Goal: Use online tool/utility: Utilize a website feature to perform a specific function

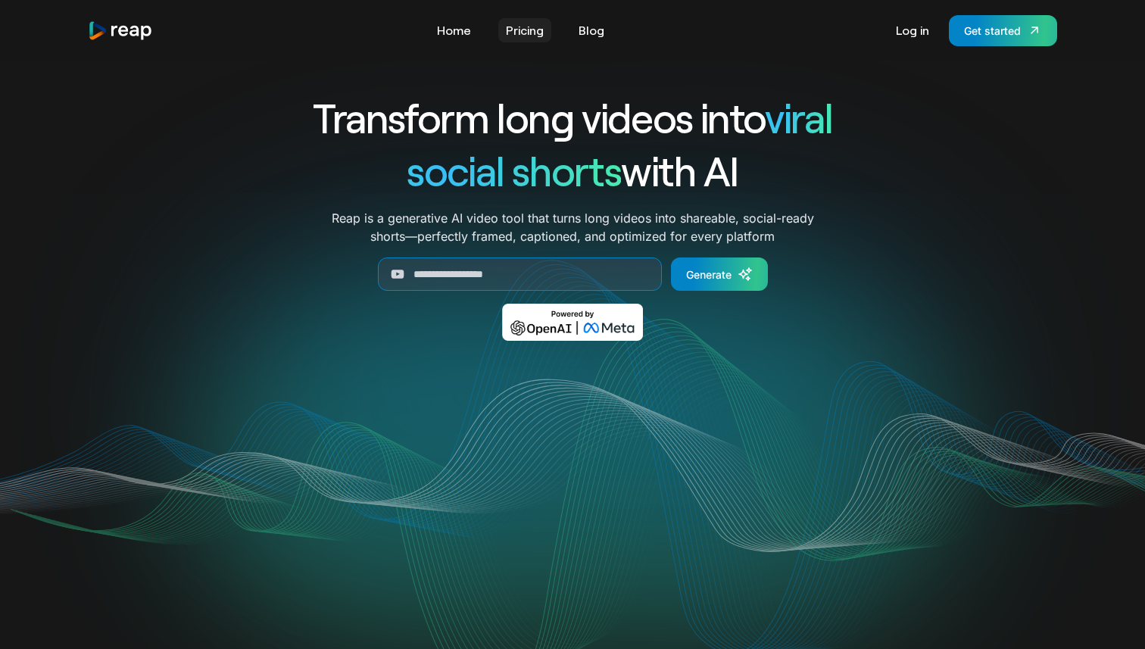
click at [519, 33] on link "Pricing" at bounding box center [524, 30] width 53 height 24
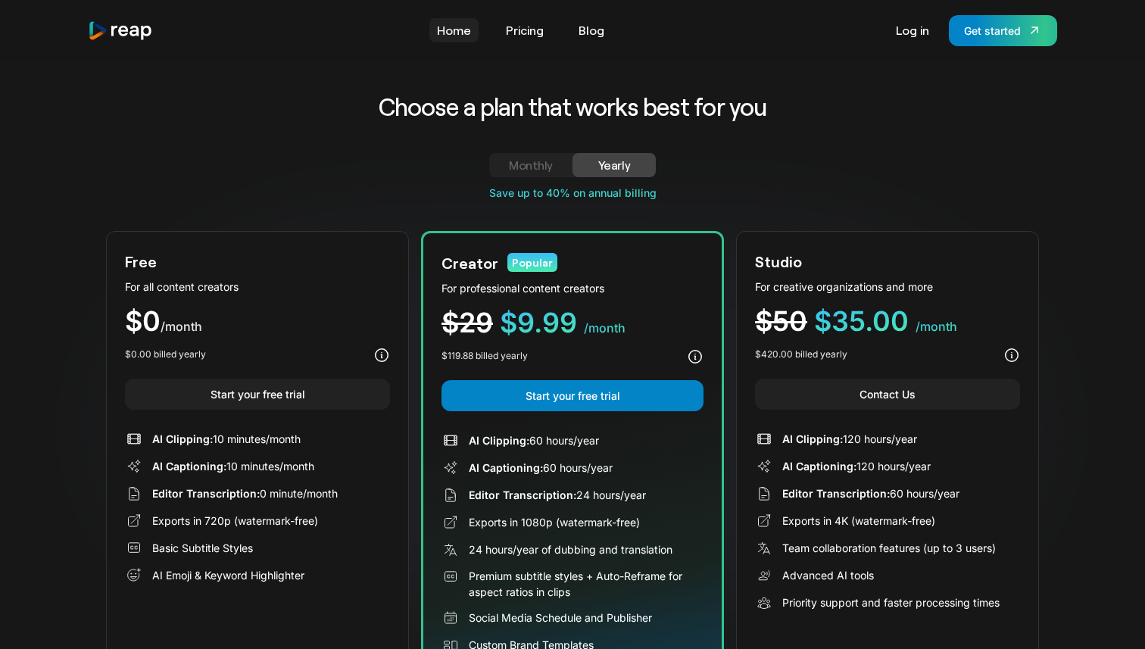
click at [456, 30] on link "Home" at bounding box center [453, 30] width 49 height 24
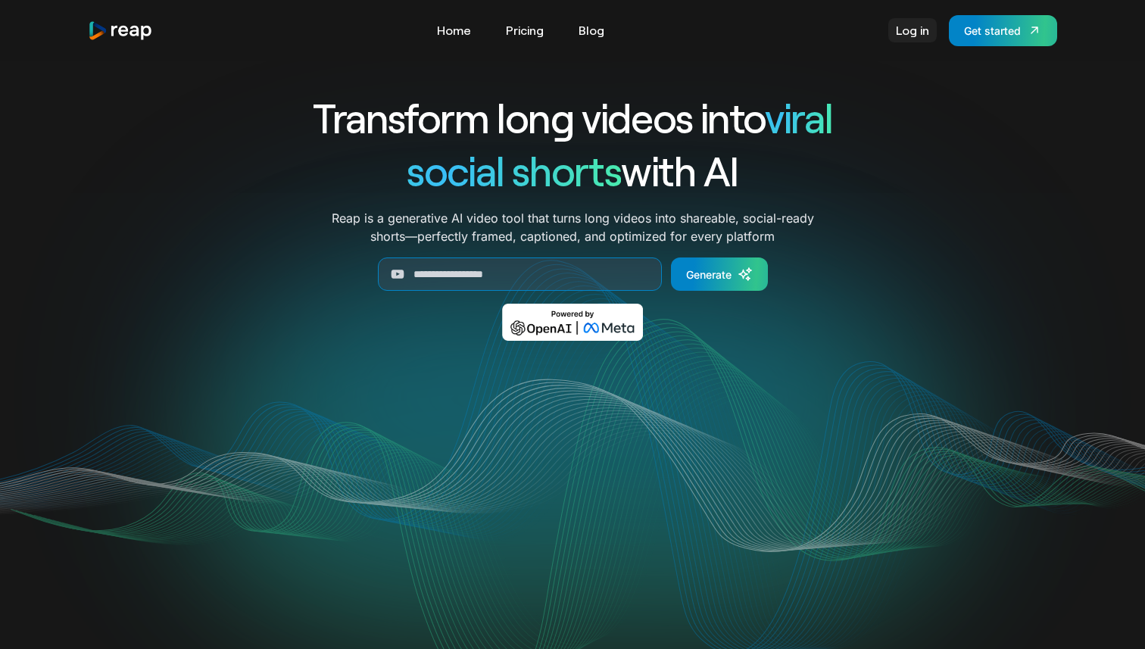
click at [921, 38] on link "Log in" at bounding box center [912, 30] width 48 height 24
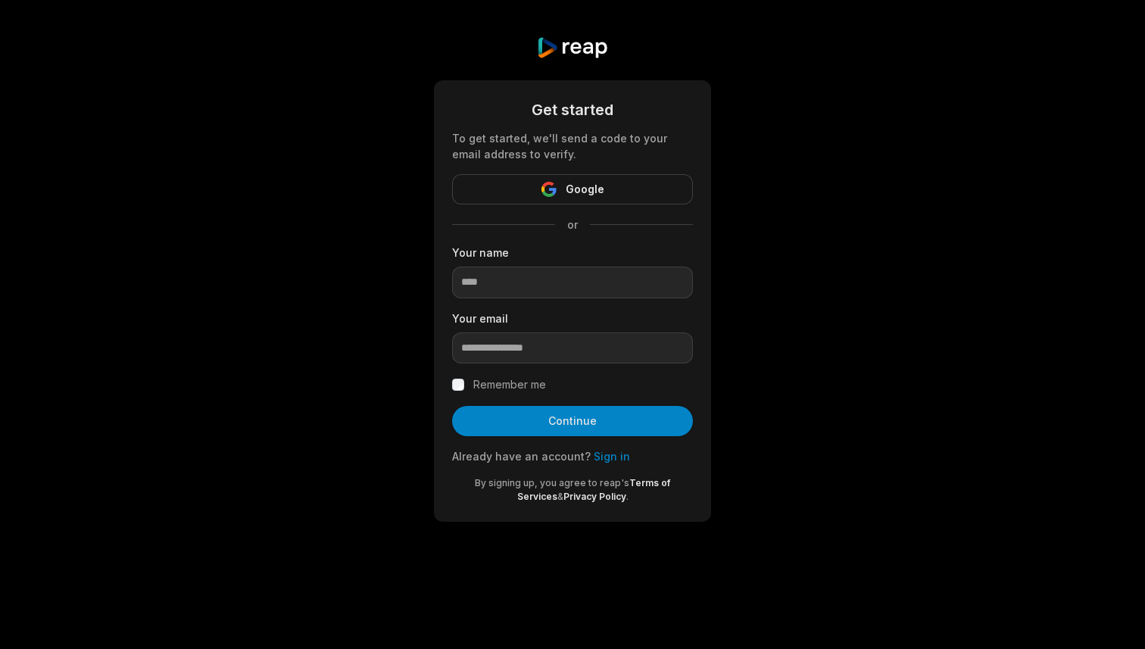
click at [573, 200] on button "Google" at bounding box center [572, 189] width 241 height 30
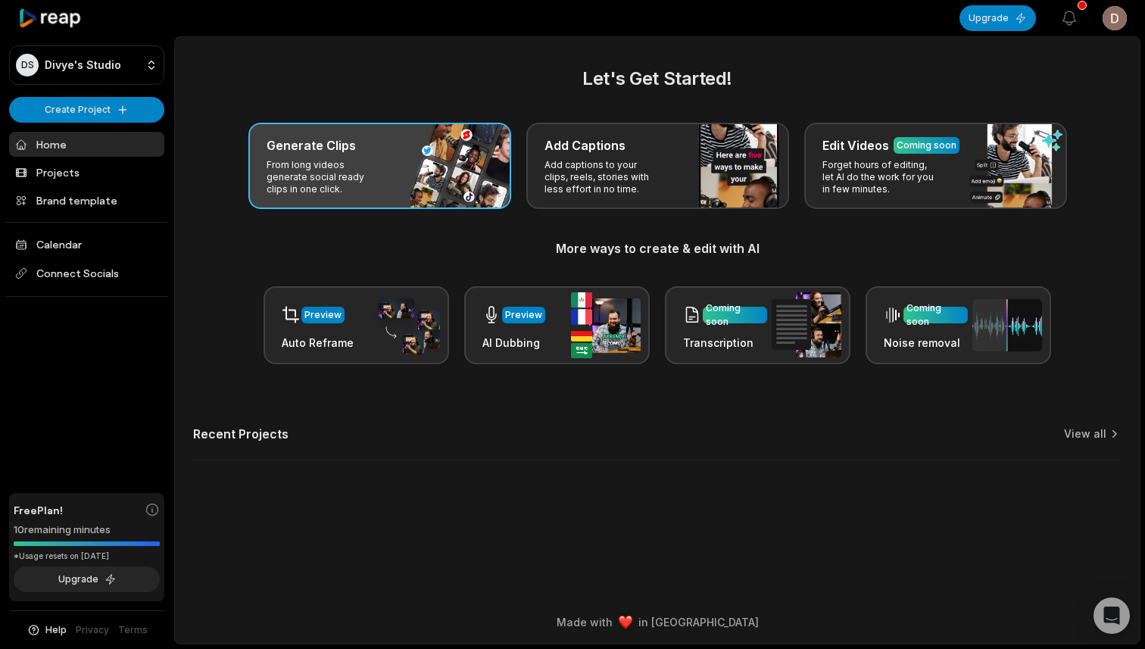
click at [291, 177] on p "From long videos generate social ready clips in one click." at bounding box center [324, 177] width 117 height 36
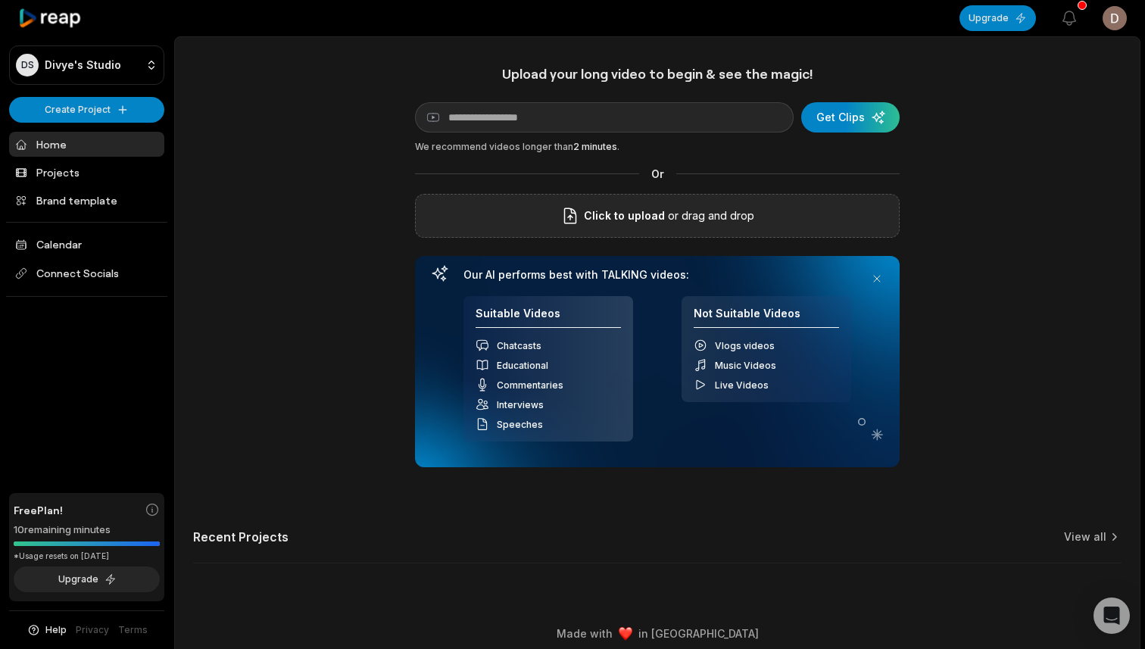
click at [531, 208] on div "Click to upload or drag and drop" at bounding box center [657, 216] width 484 height 44
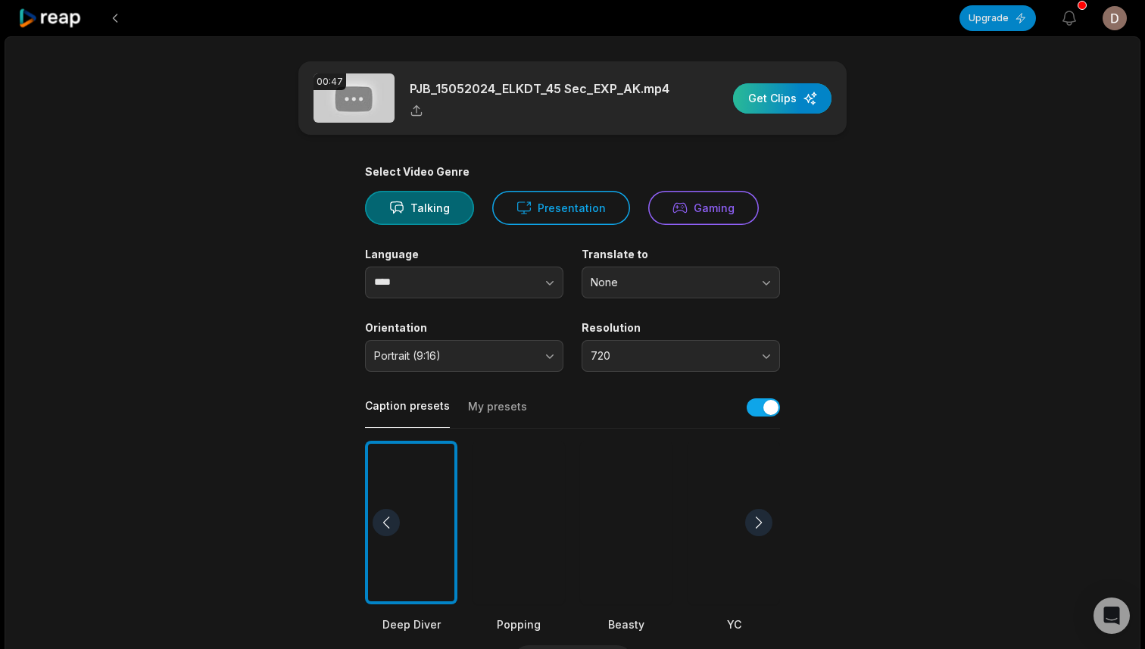
click at [786, 92] on div "button" at bounding box center [782, 98] width 98 height 30
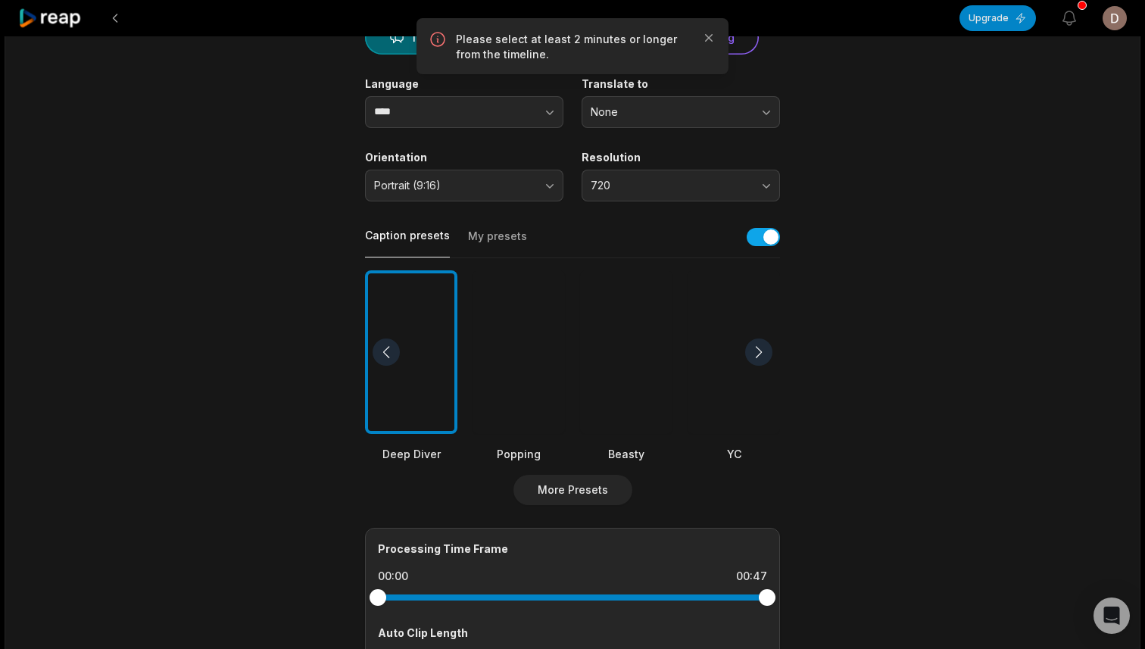
scroll to position [442, 0]
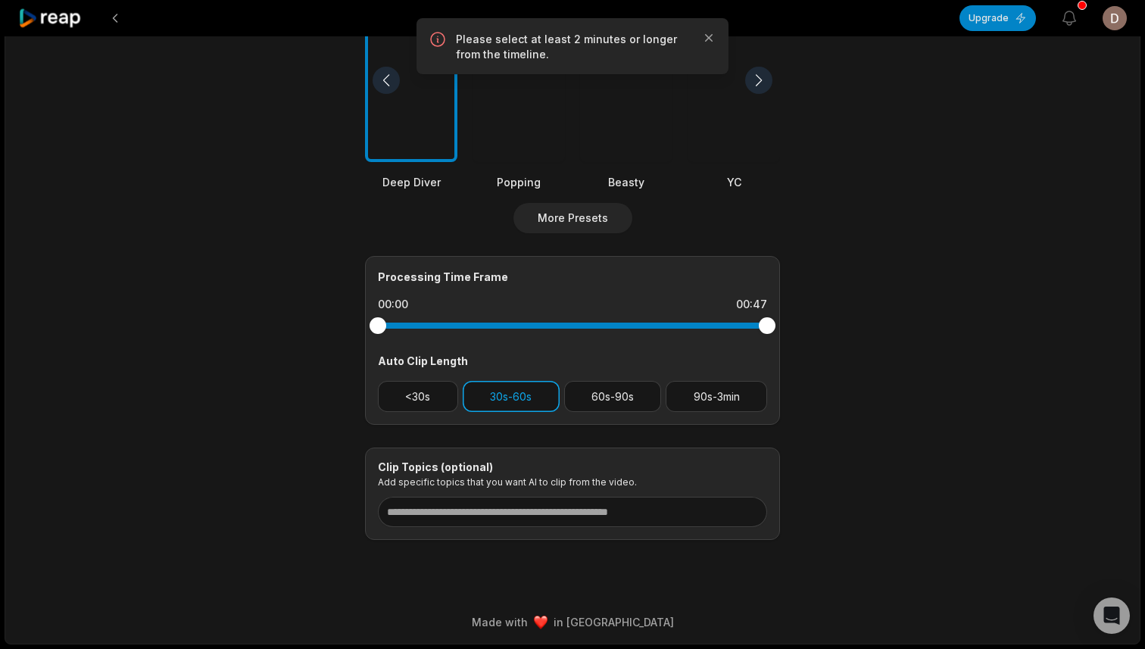
click at [513, 391] on button "30s-60s" at bounding box center [511, 396] width 97 height 31
click at [438, 393] on button "<30s" at bounding box center [418, 396] width 80 height 31
click at [519, 390] on button "30s-60s" at bounding box center [511, 396] width 97 height 31
click at [519, 392] on button "30s-60s" at bounding box center [511, 396] width 97 height 31
click at [428, 393] on button "<30s" at bounding box center [418, 396] width 80 height 31
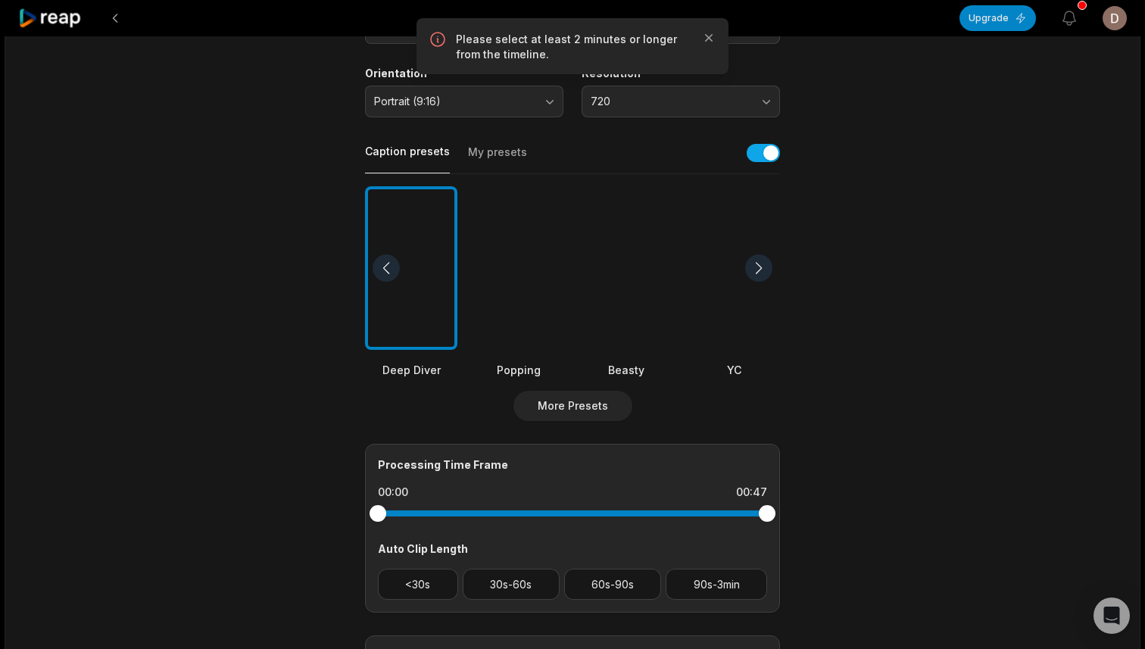
scroll to position [0, 0]
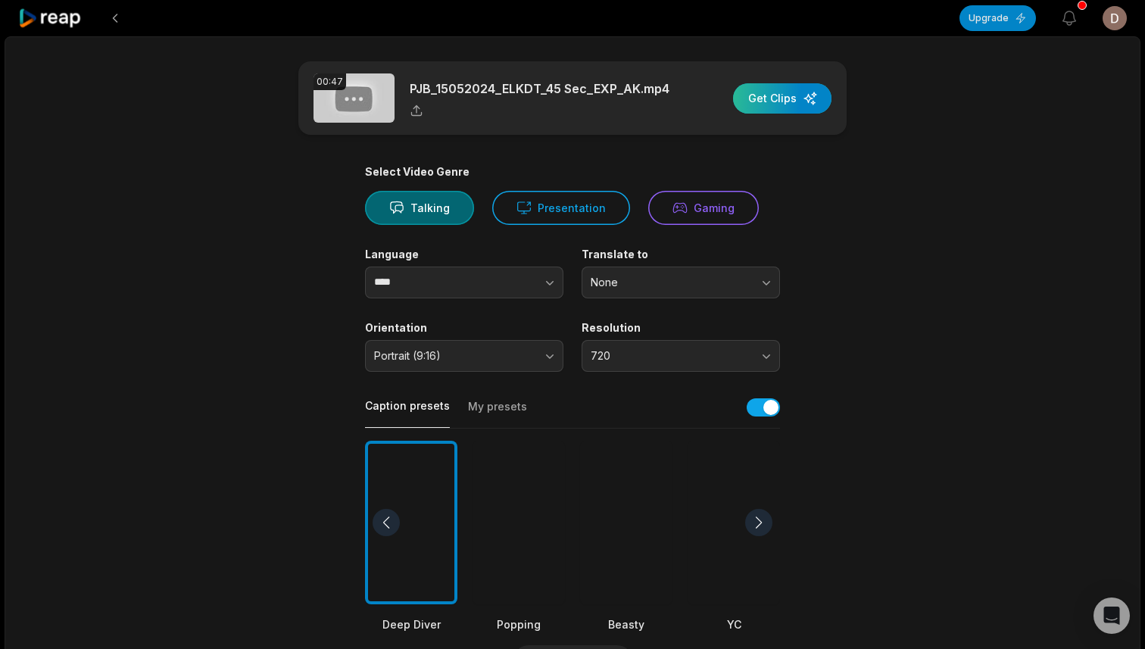
click at [768, 107] on div "button" at bounding box center [782, 98] width 98 height 30
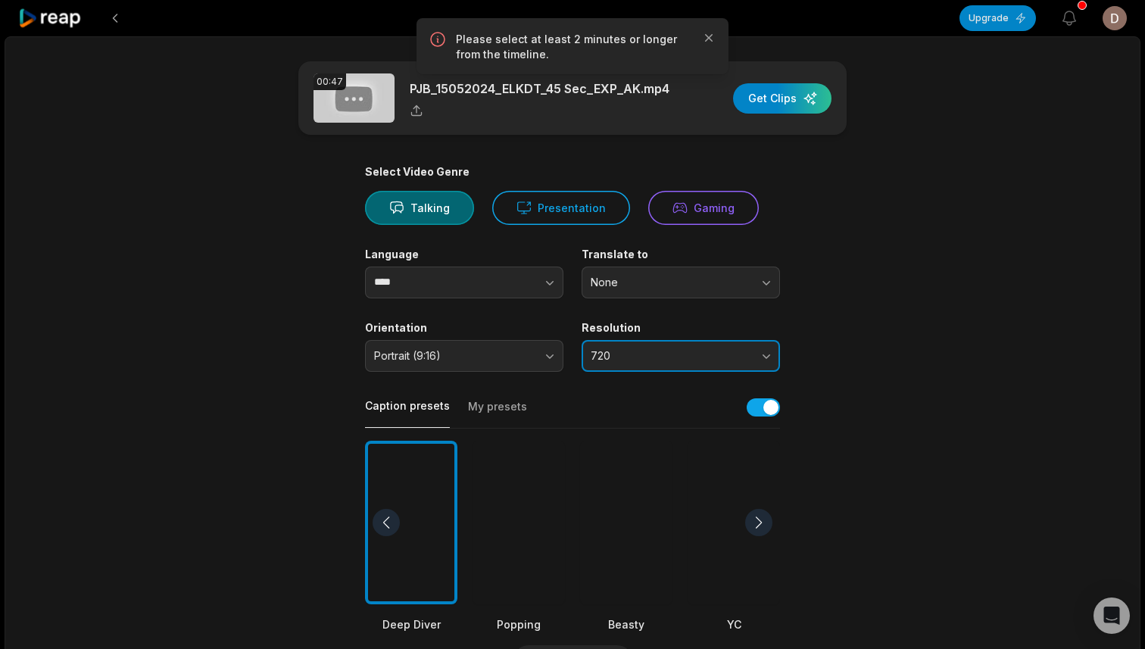
click at [660, 350] on span "720" at bounding box center [669, 356] width 159 height 14
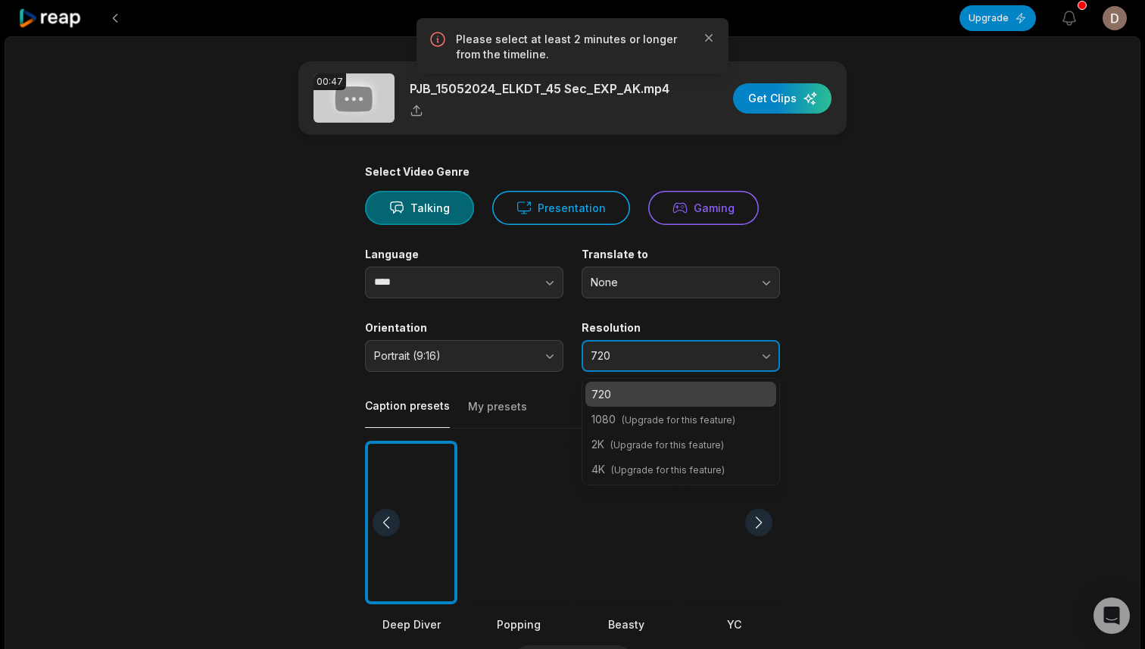
click at [656, 368] on button "720" at bounding box center [680, 356] width 198 height 32
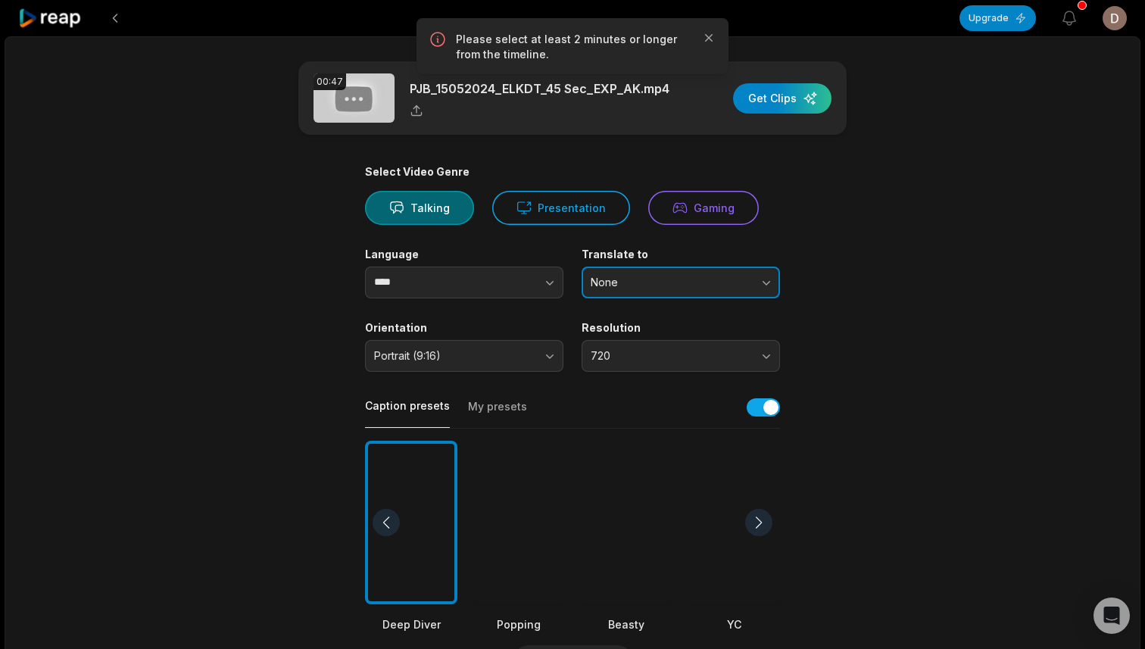
click at [650, 291] on button "None" at bounding box center [680, 282] width 198 height 32
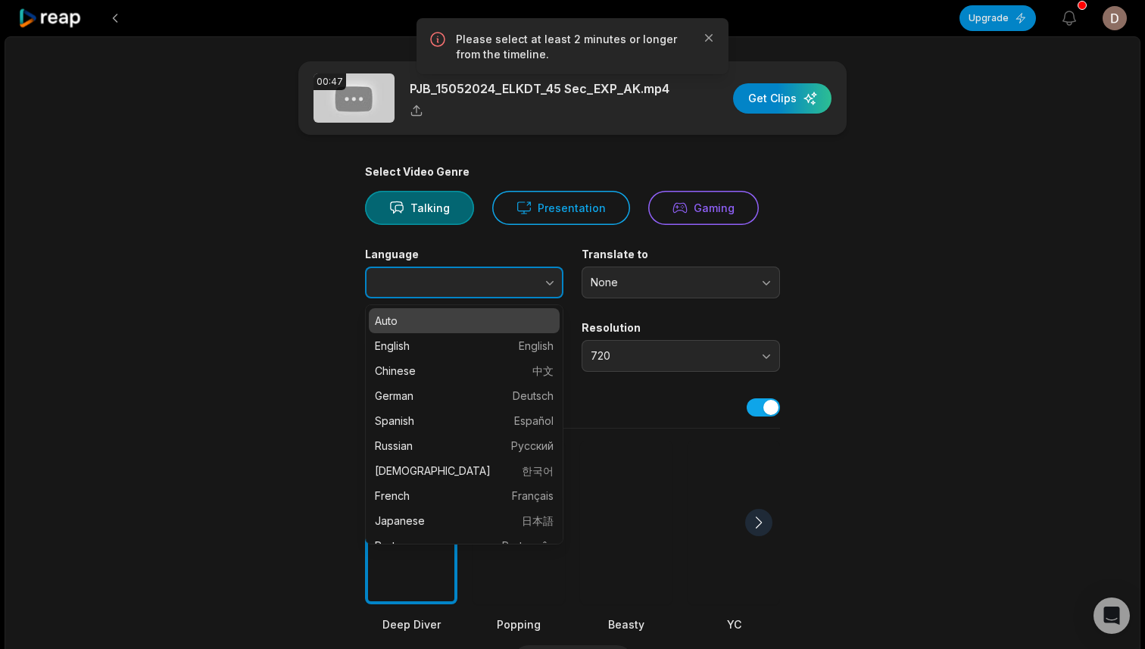
click at [507, 276] on button "button" at bounding box center [520, 282] width 86 height 32
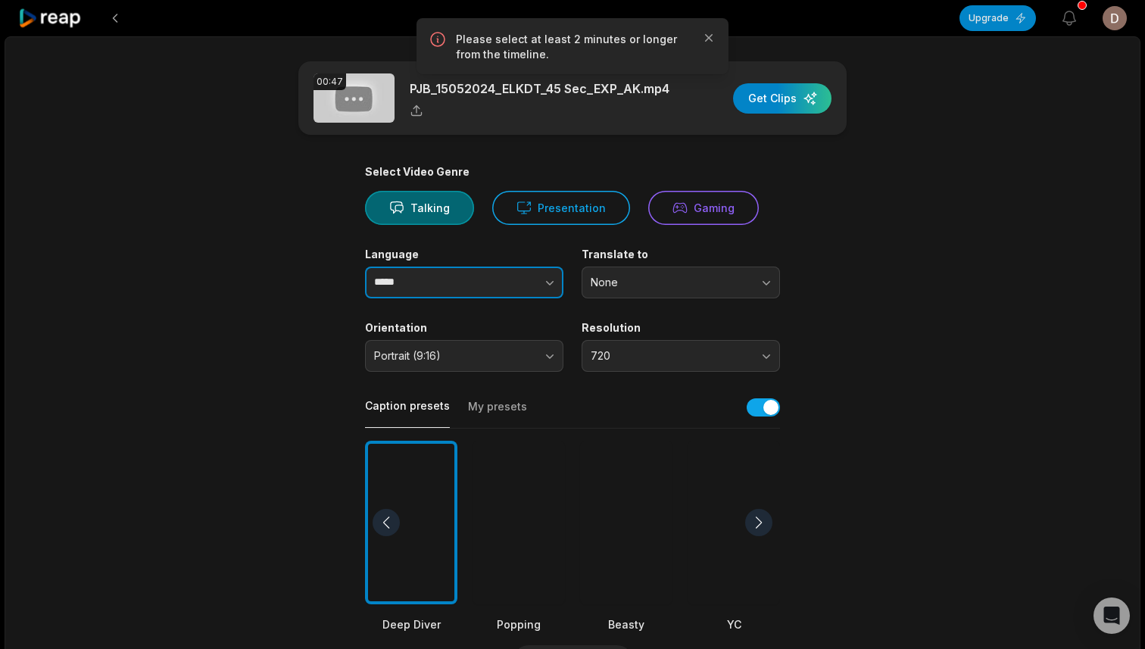
type input "*****"
click at [510, 351] on span "Portrait (9:16)" at bounding box center [453, 356] width 159 height 14
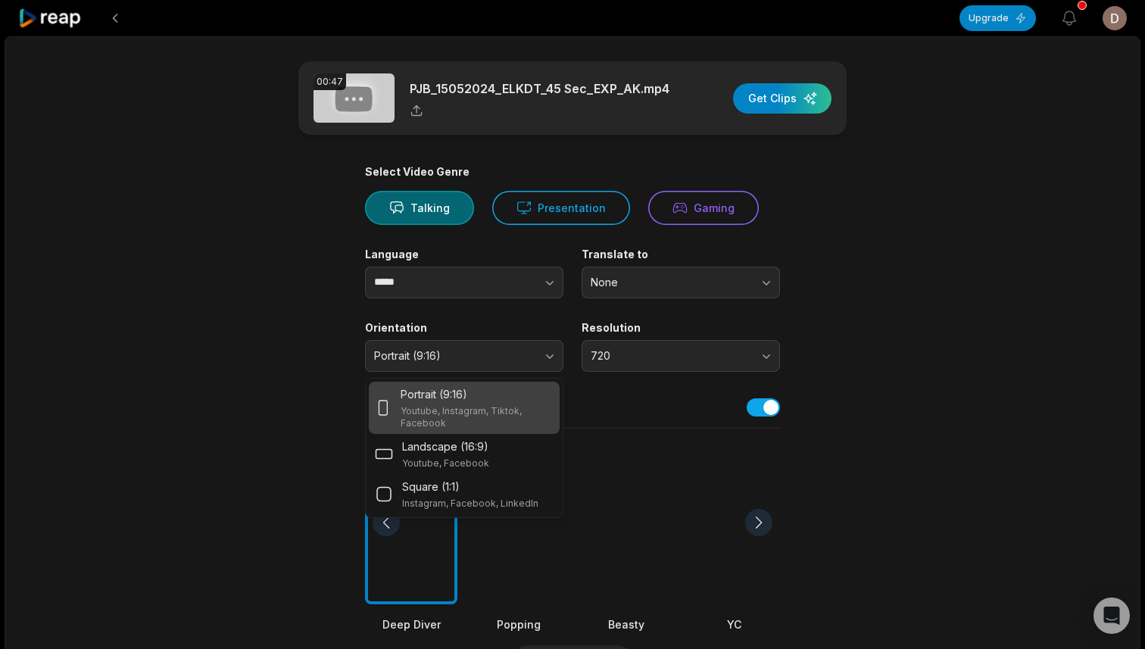
click at [497, 386] on div "Portrait (9:16)" at bounding box center [476, 394] width 153 height 16
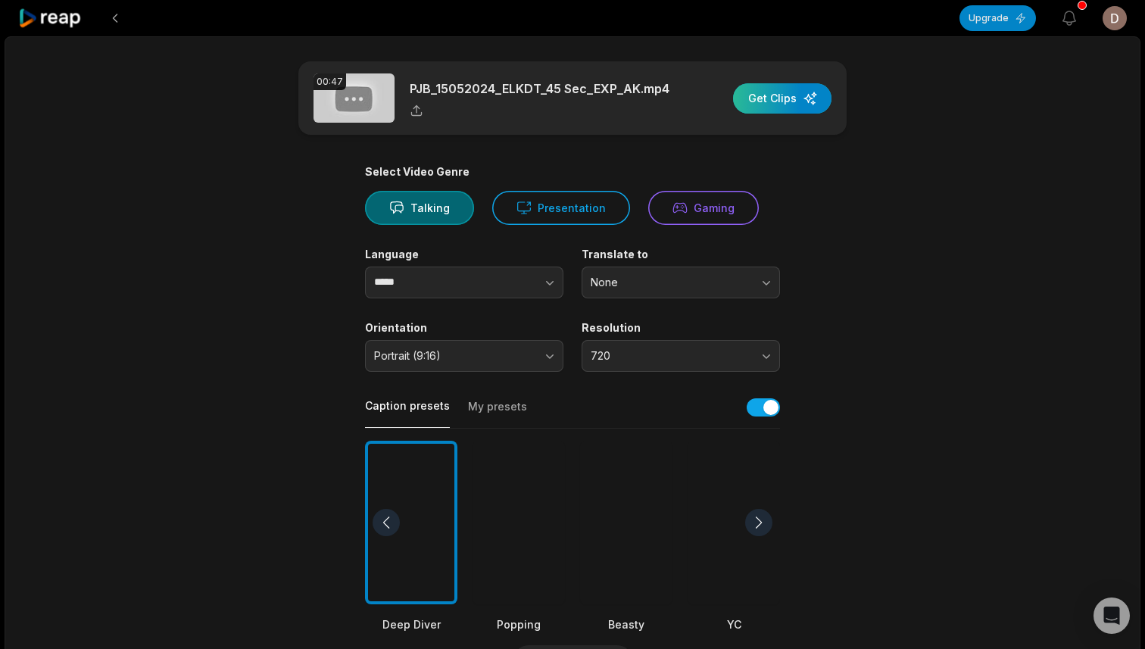
click at [759, 85] on div "button" at bounding box center [782, 98] width 98 height 30
click at [73, 23] on icon at bounding box center [50, 18] width 64 height 20
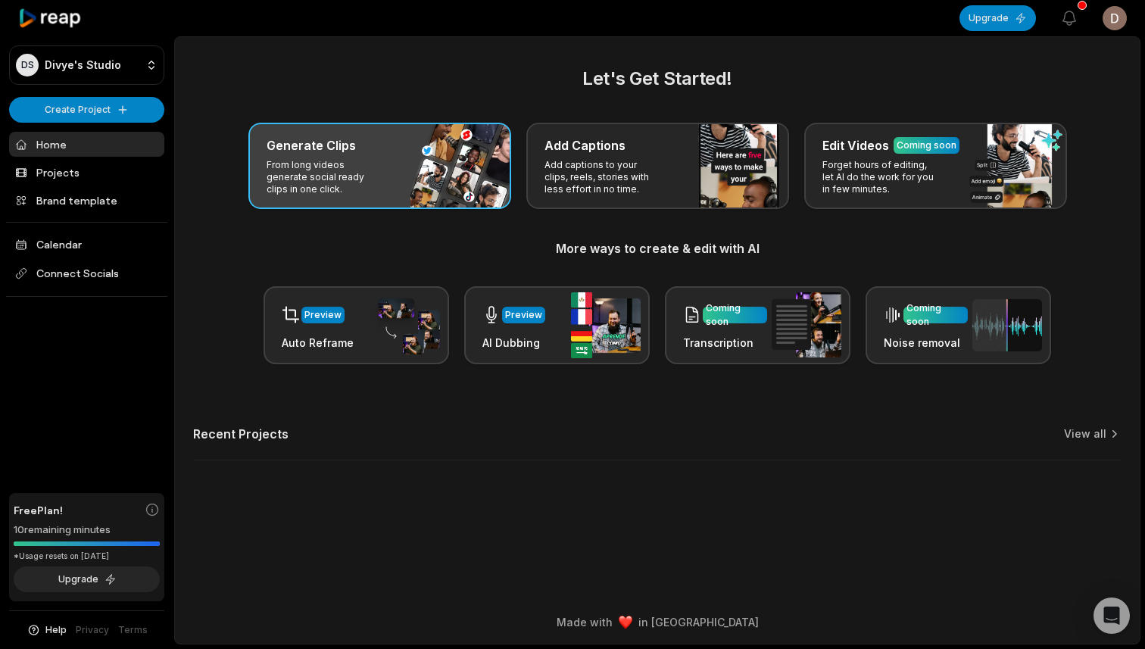
click at [351, 162] on p "From long videos generate social ready clips in one click." at bounding box center [324, 177] width 117 height 36
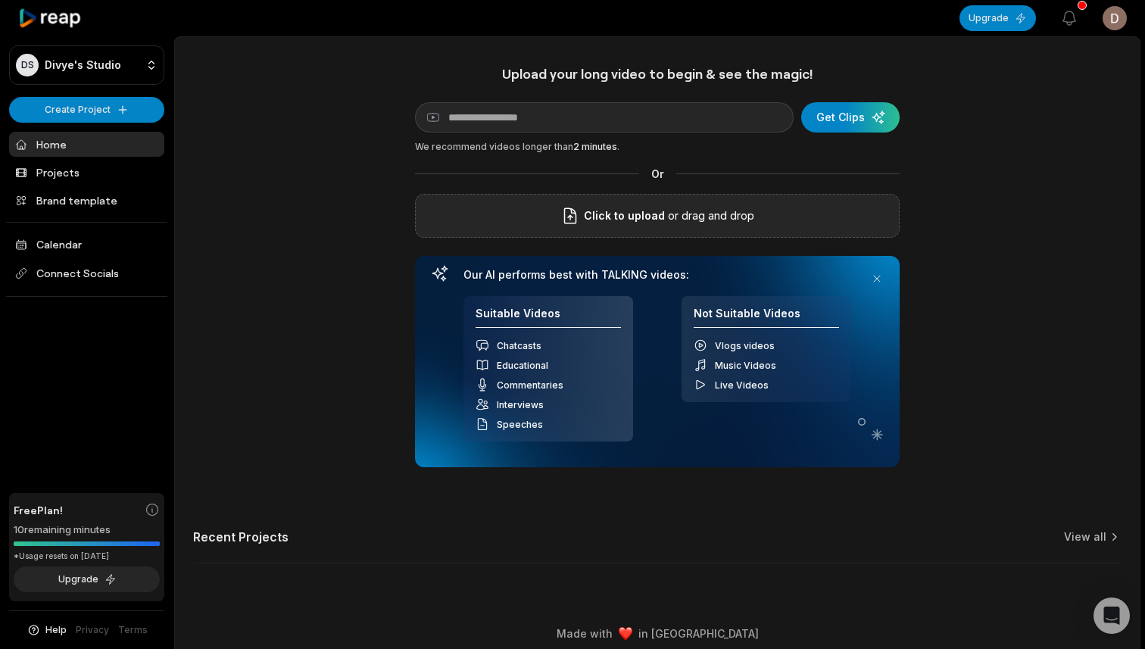
click at [597, 213] on span "Click to upload" at bounding box center [624, 216] width 81 height 18
click at [0, 0] on input "Click to upload" at bounding box center [0, 0] width 0 height 0
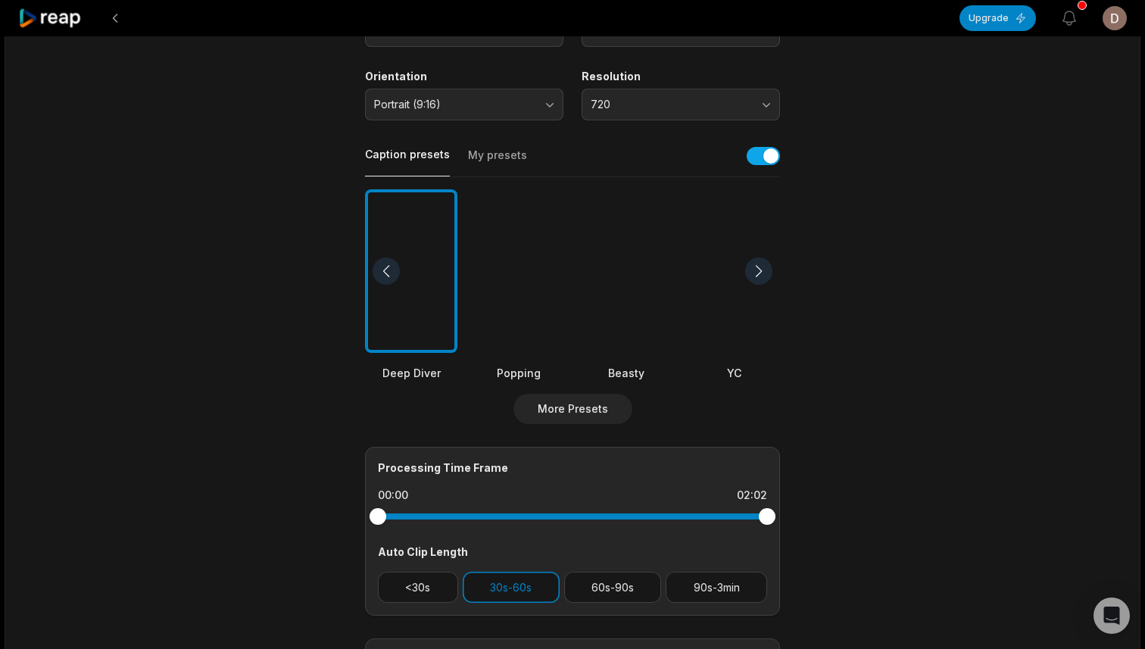
scroll to position [449, 0]
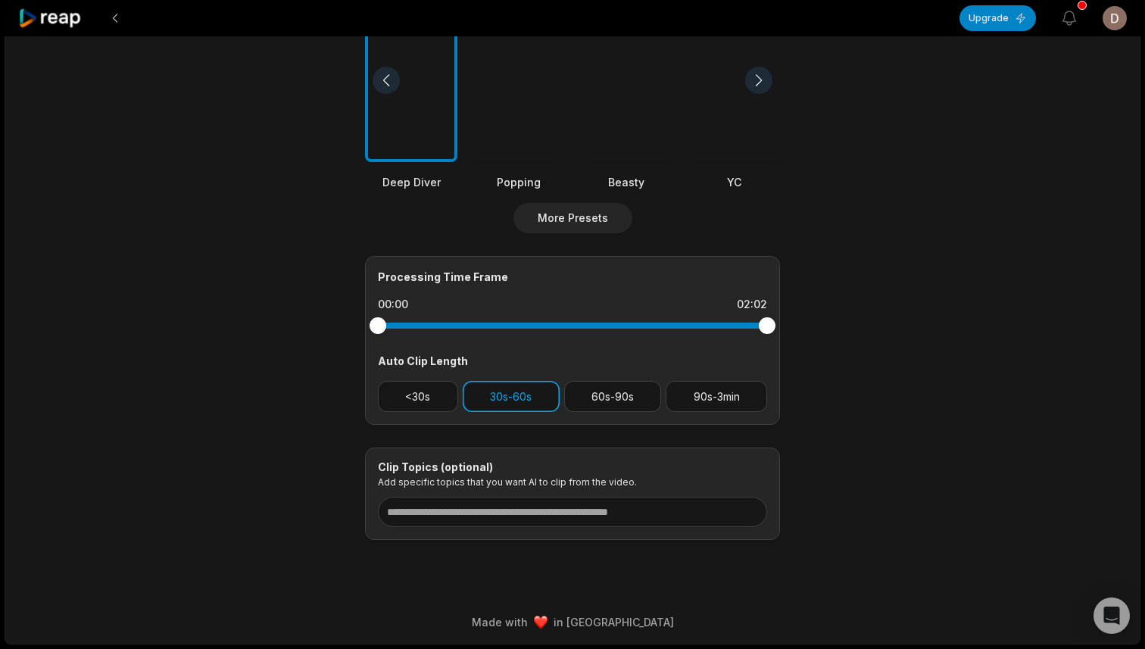
click at [525, 395] on button "30s-60s" at bounding box center [511, 396] width 97 height 31
click at [512, 400] on button "30s-60s" at bounding box center [511, 396] width 97 height 31
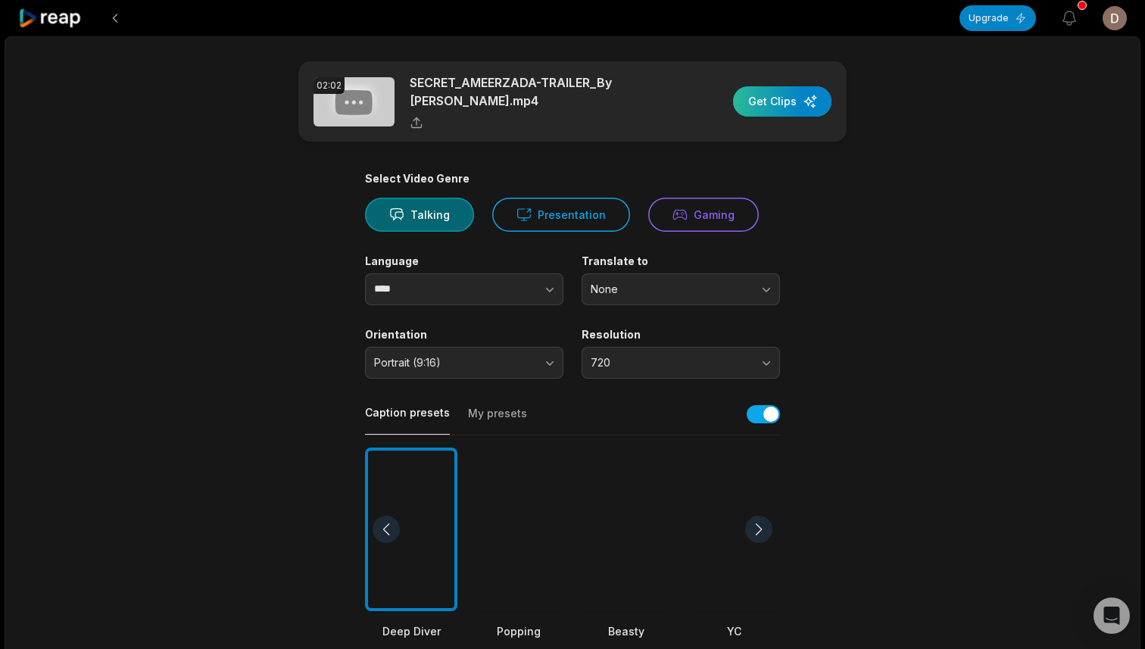
click at [777, 112] on div "button" at bounding box center [782, 101] width 98 height 30
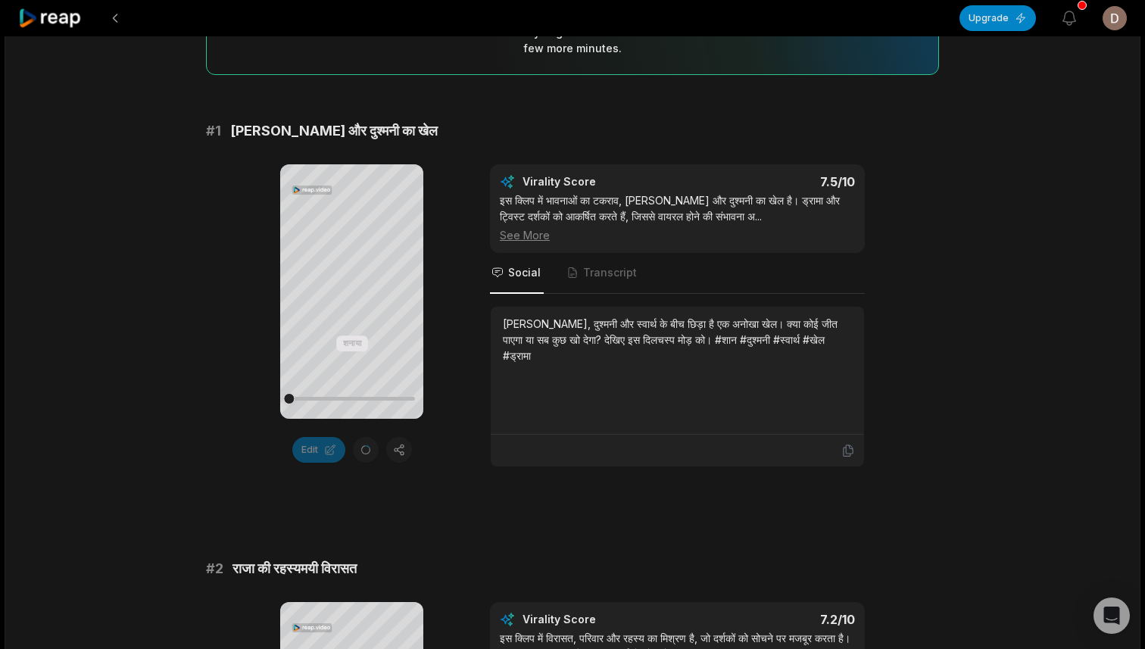
scroll to position [192, 0]
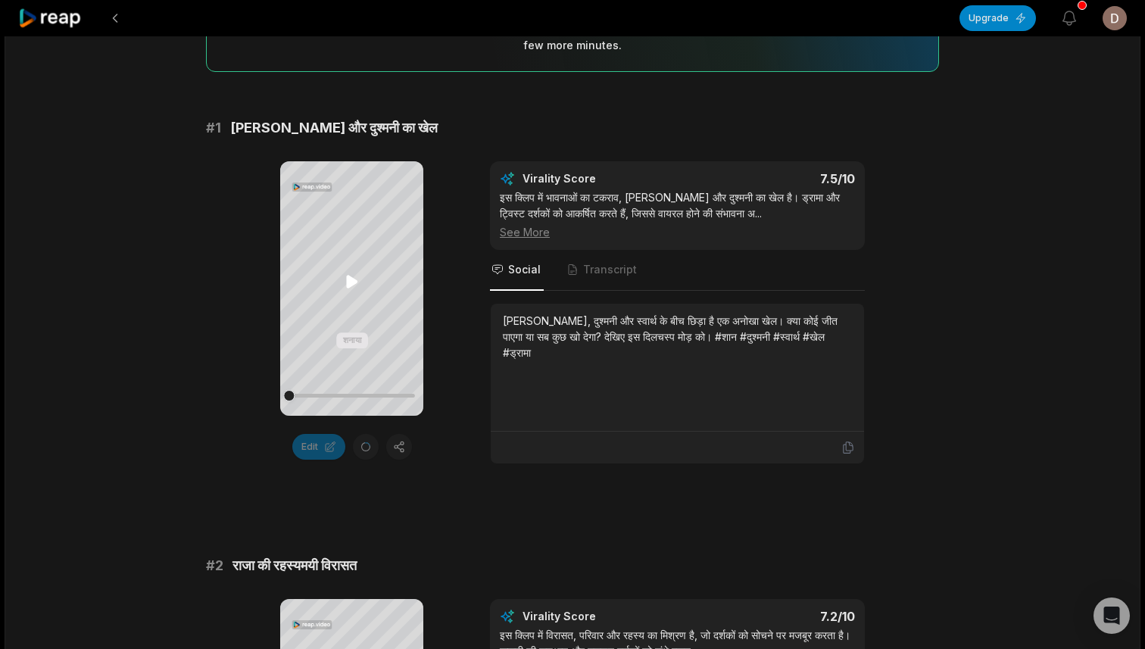
click at [354, 286] on icon at bounding box center [352, 282] width 18 height 18
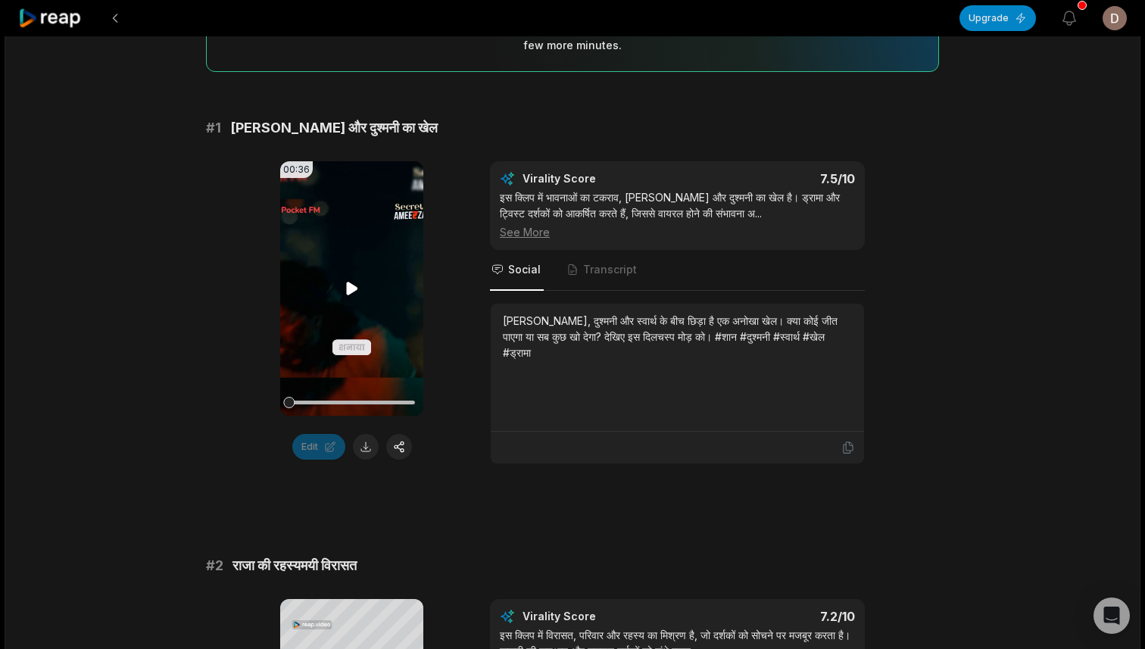
click at [351, 285] on icon at bounding box center [351, 288] width 11 height 13
click at [356, 285] on icon at bounding box center [352, 288] width 18 height 18
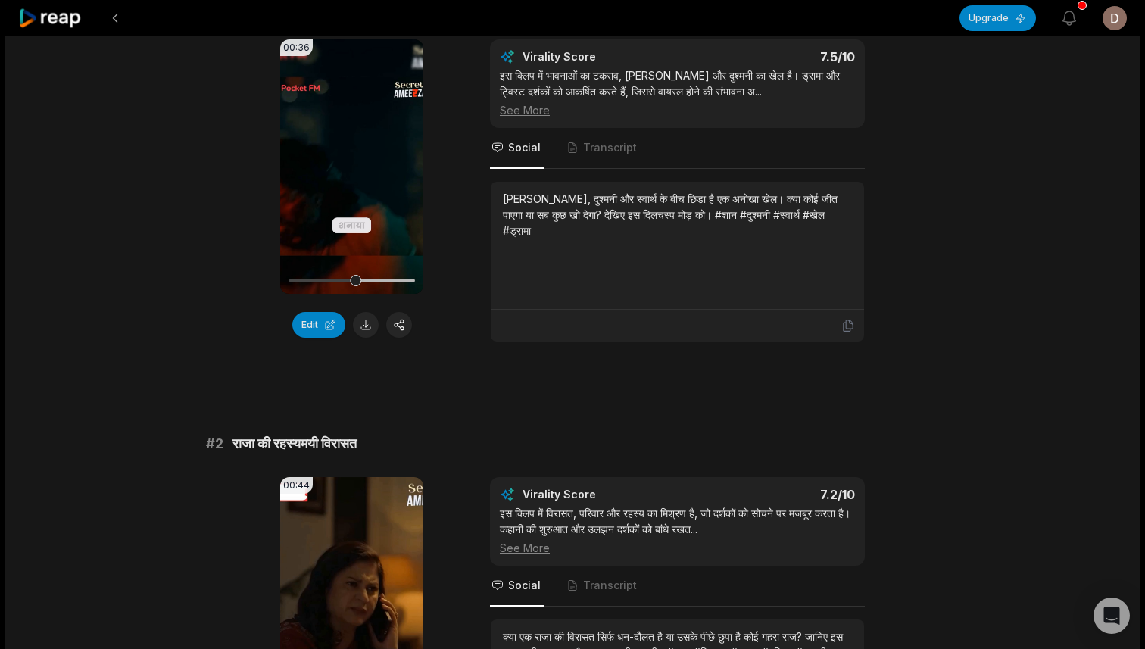
scroll to position [69, 0]
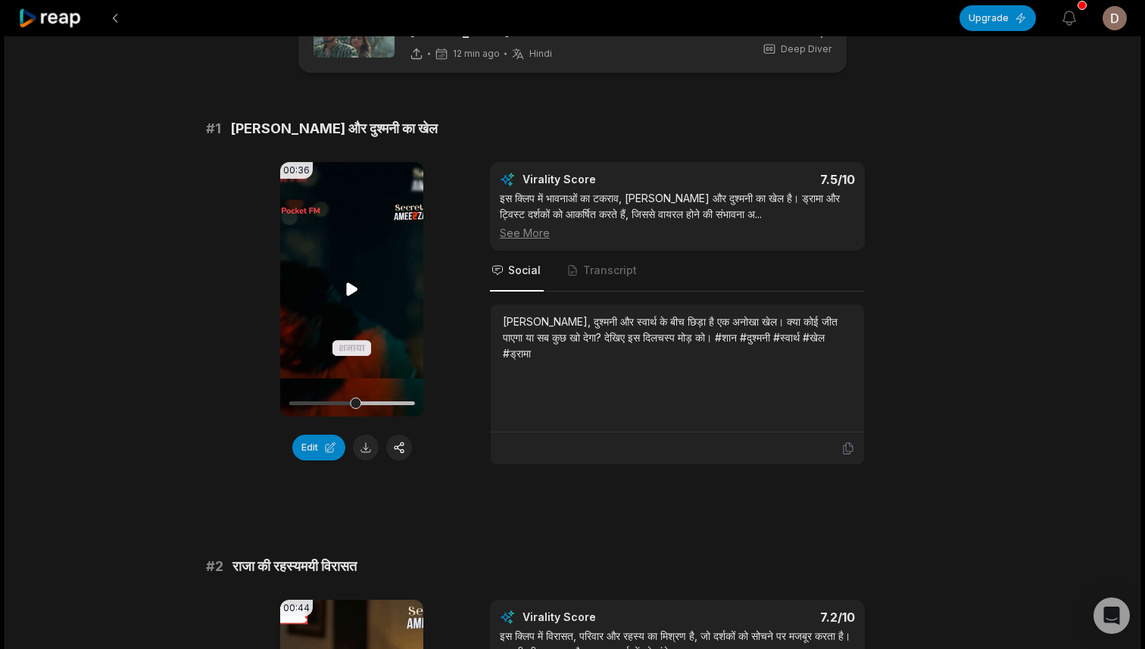
click at [350, 287] on icon at bounding box center [352, 289] width 18 height 18
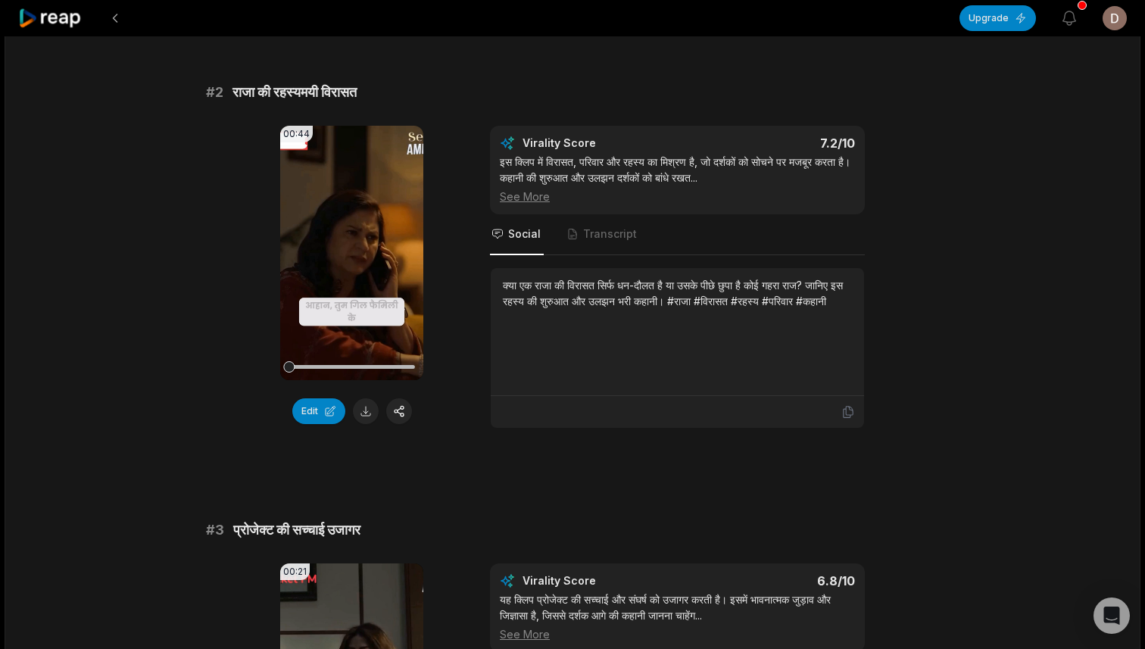
scroll to position [544, 0]
click at [350, 246] on icon at bounding box center [351, 251] width 11 height 13
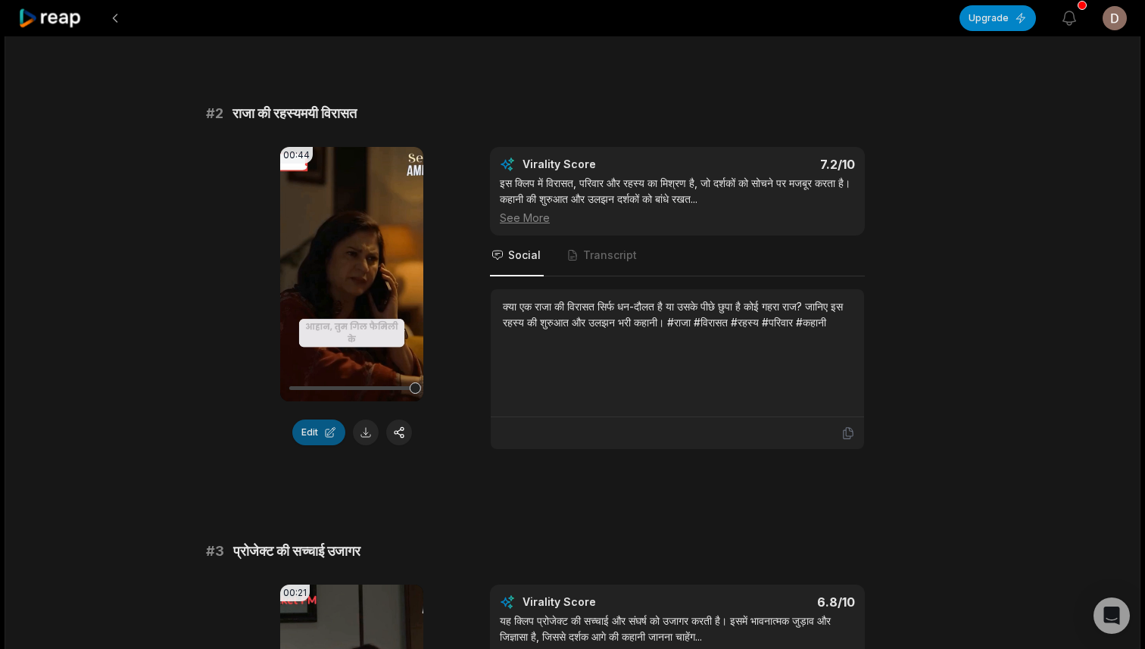
scroll to position [0, 0]
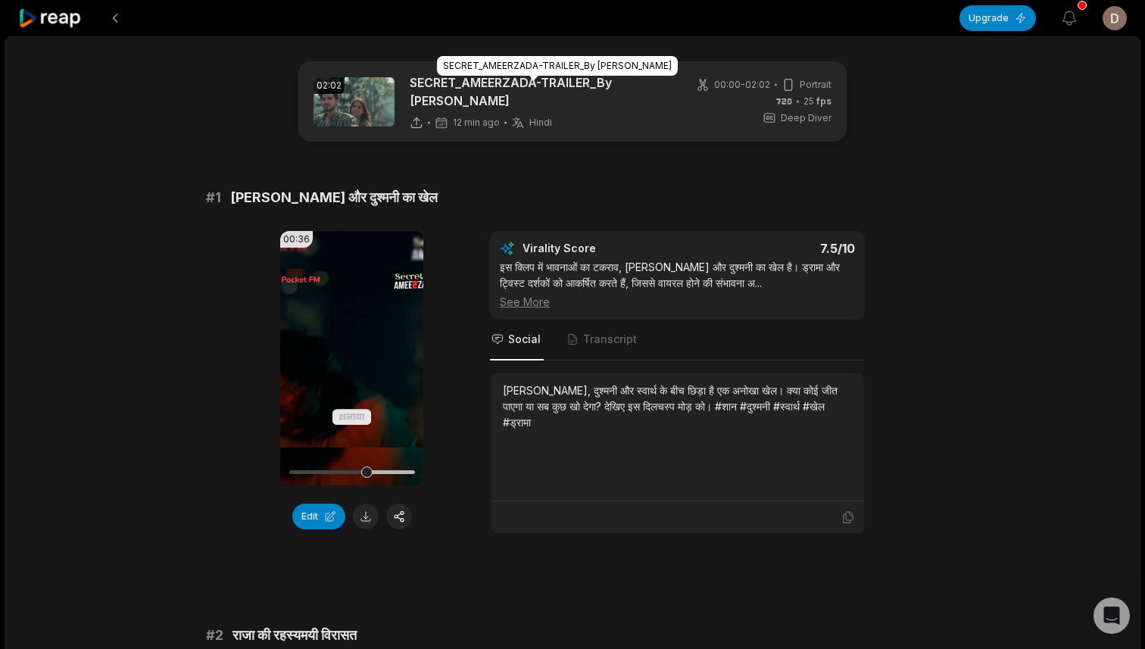
click at [529, 89] on p "SECRET_AMEERZADA-TRAILER_By [PERSON_NAME]" at bounding box center [540, 91] width 261 height 36
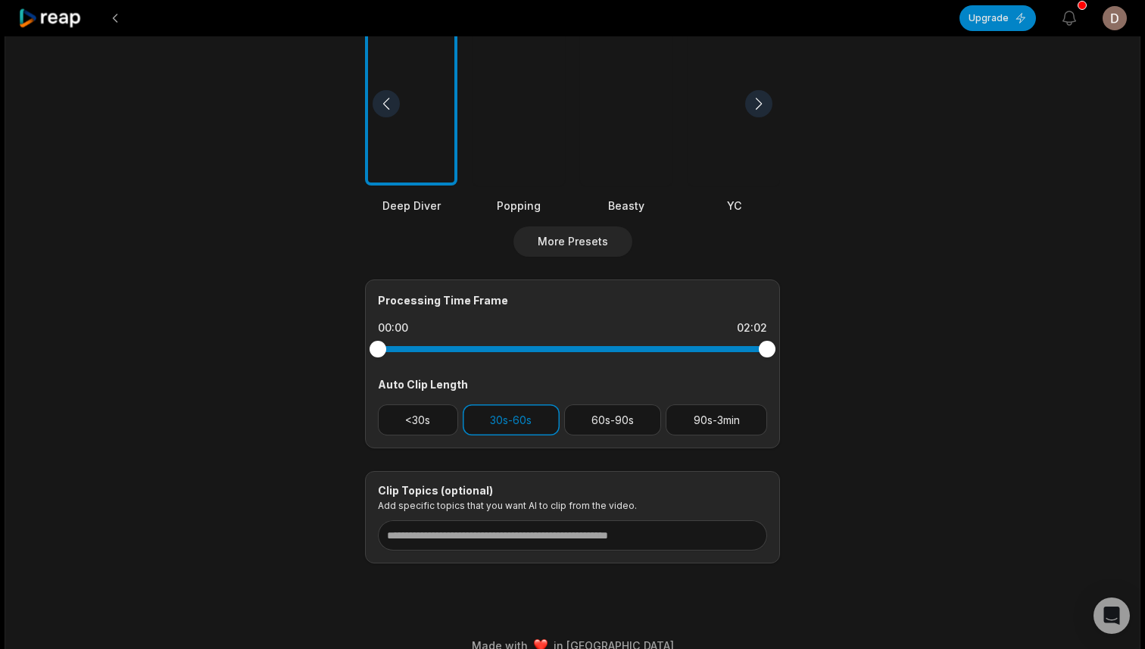
scroll to position [449, 0]
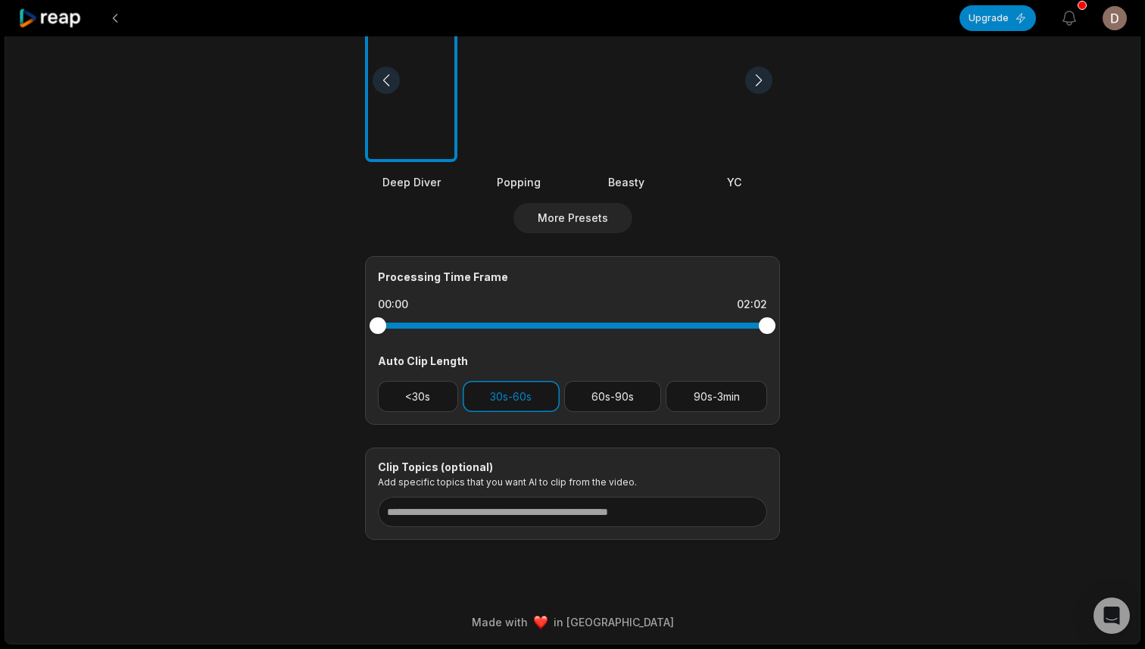
drag, startPoint x: 766, startPoint y: 323, endPoint x: 665, endPoint y: 323, distance: 100.7
click at [664, 320] on div at bounding box center [572, 325] width 389 height 27
drag, startPoint x: 665, startPoint y: 323, endPoint x: 651, endPoint y: 323, distance: 14.4
click at [651, 323] on div at bounding box center [572, 325] width 389 height 6
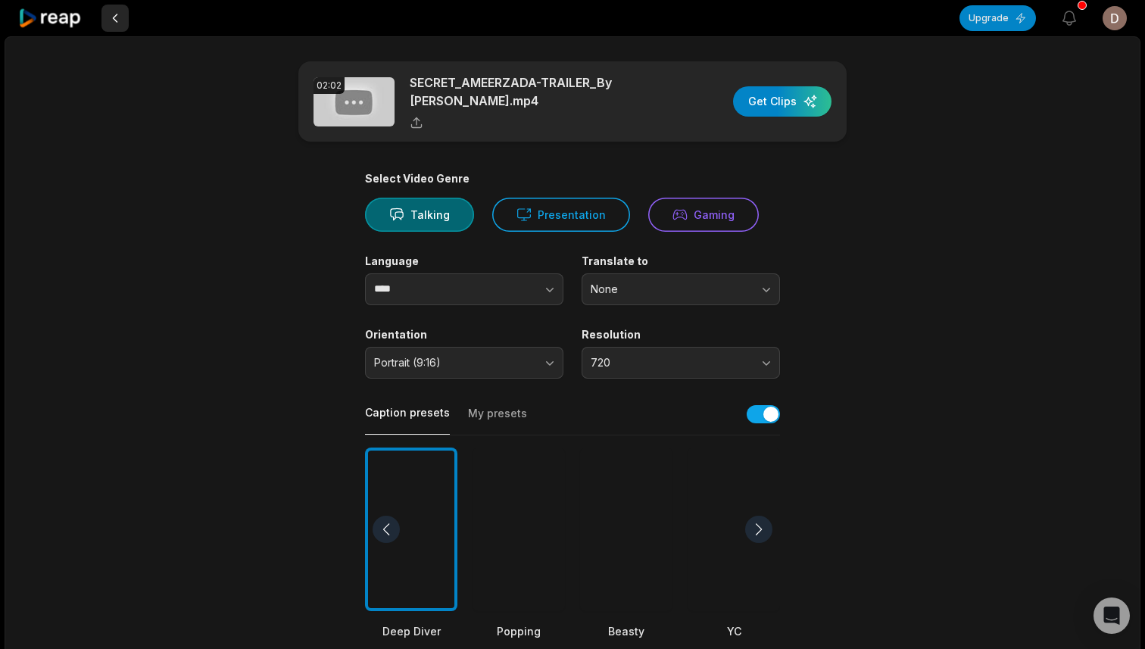
click at [117, 17] on button at bounding box center [114, 18] width 27 height 27
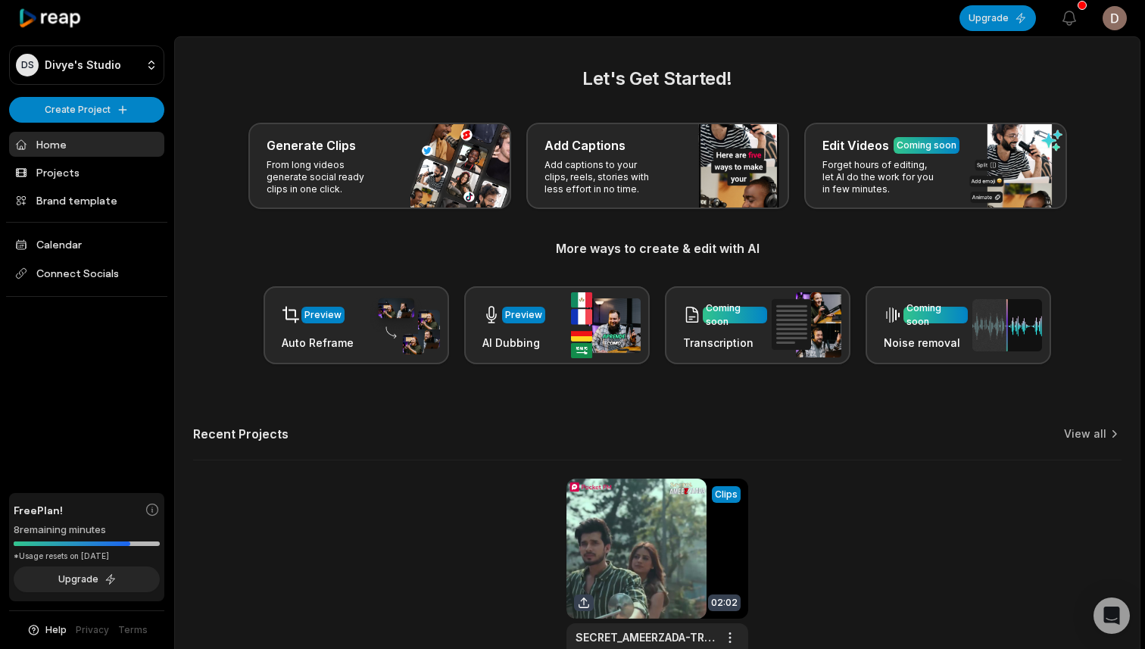
scroll to position [107, 0]
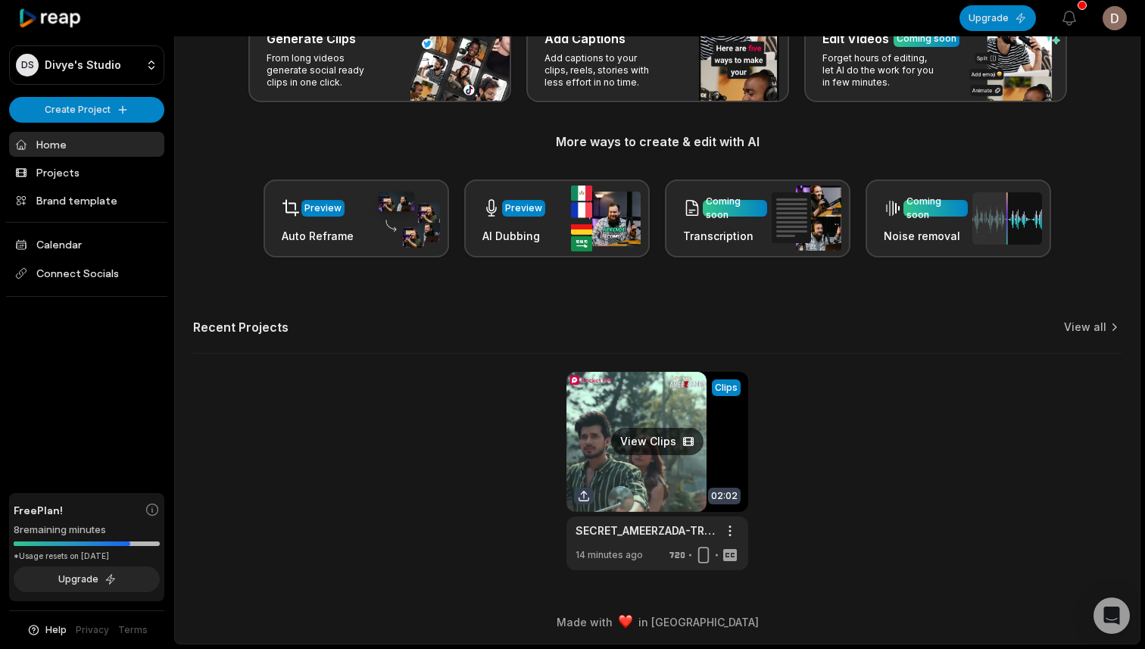
click at [633, 549] on link at bounding box center [657, 471] width 182 height 198
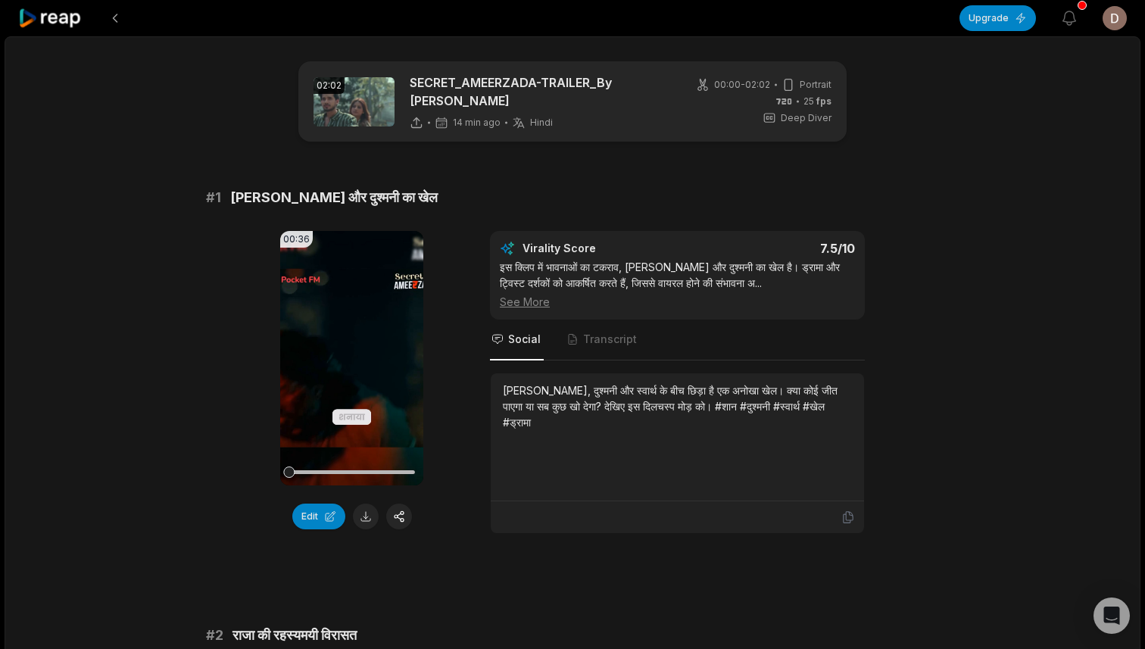
scroll to position [107, 0]
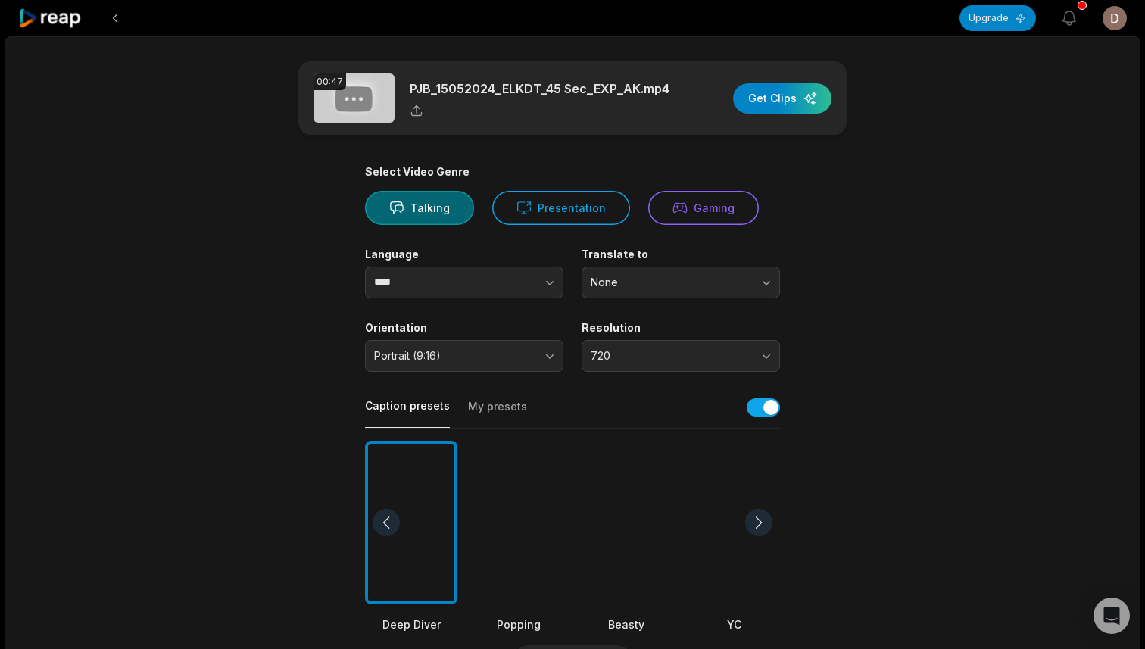
click at [64, 25] on icon at bounding box center [50, 18] width 64 height 20
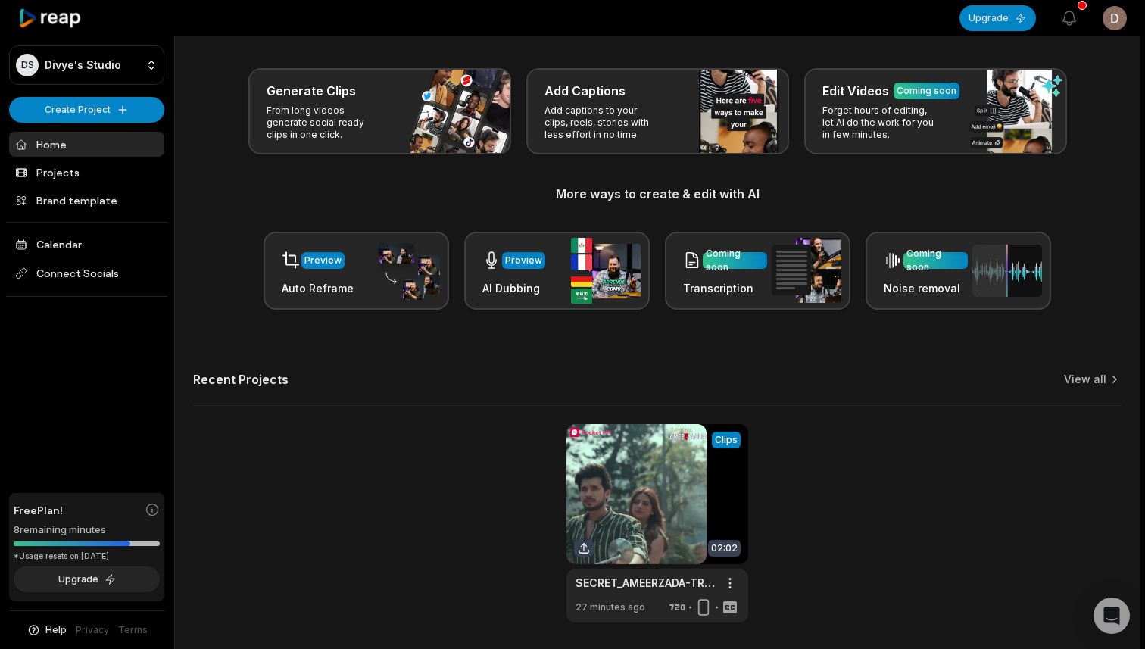
scroll to position [107, 0]
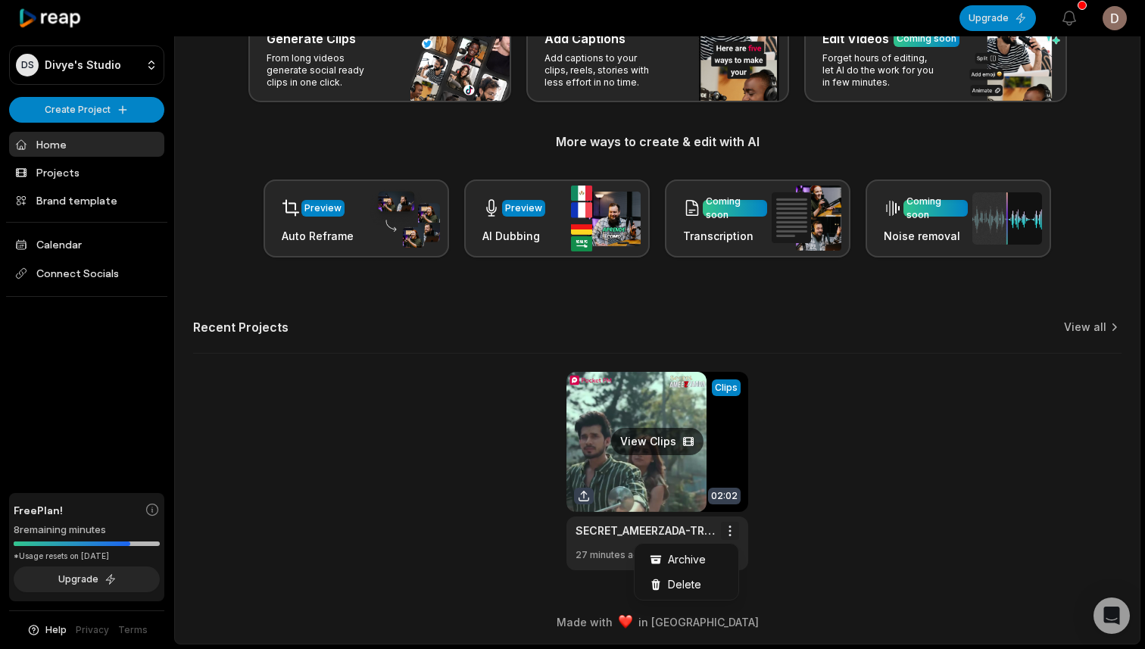
click at [735, 525] on html "DS [PERSON_NAME] Studio Create Project Home Projects Brand template Calendar Co…" at bounding box center [572, 217] width 1145 height 649
